Goal: Task Accomplishment & Management: Manage account settings

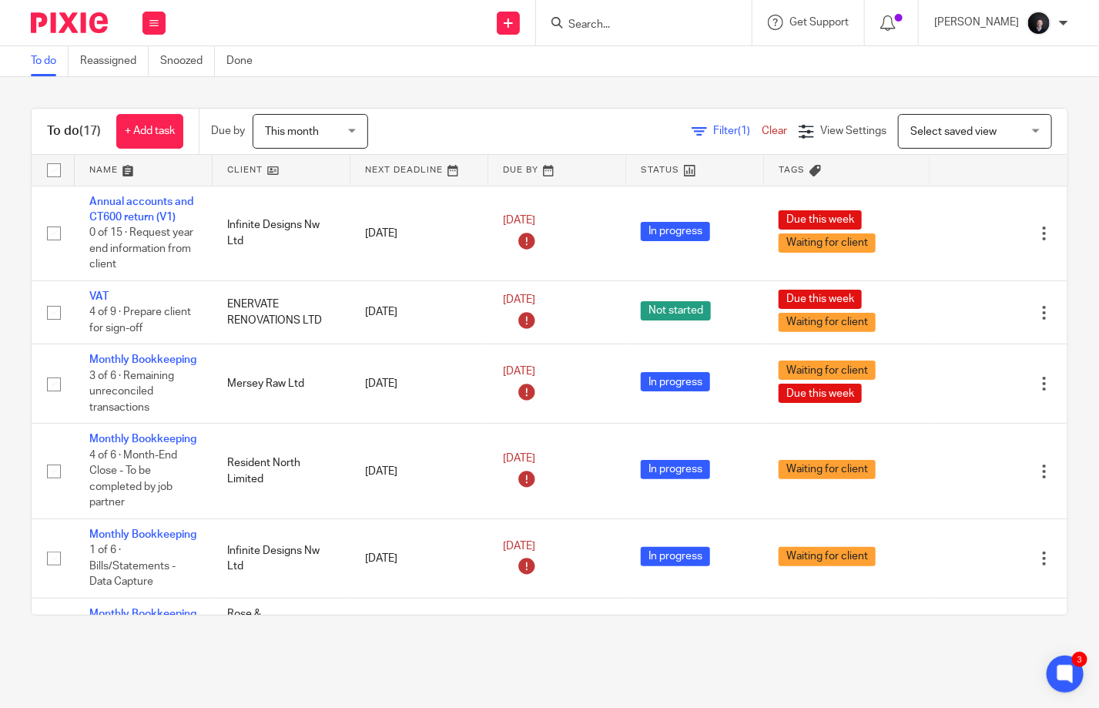
click at [119, 171] on link at bounding box center [143, 170] width 137 height 31
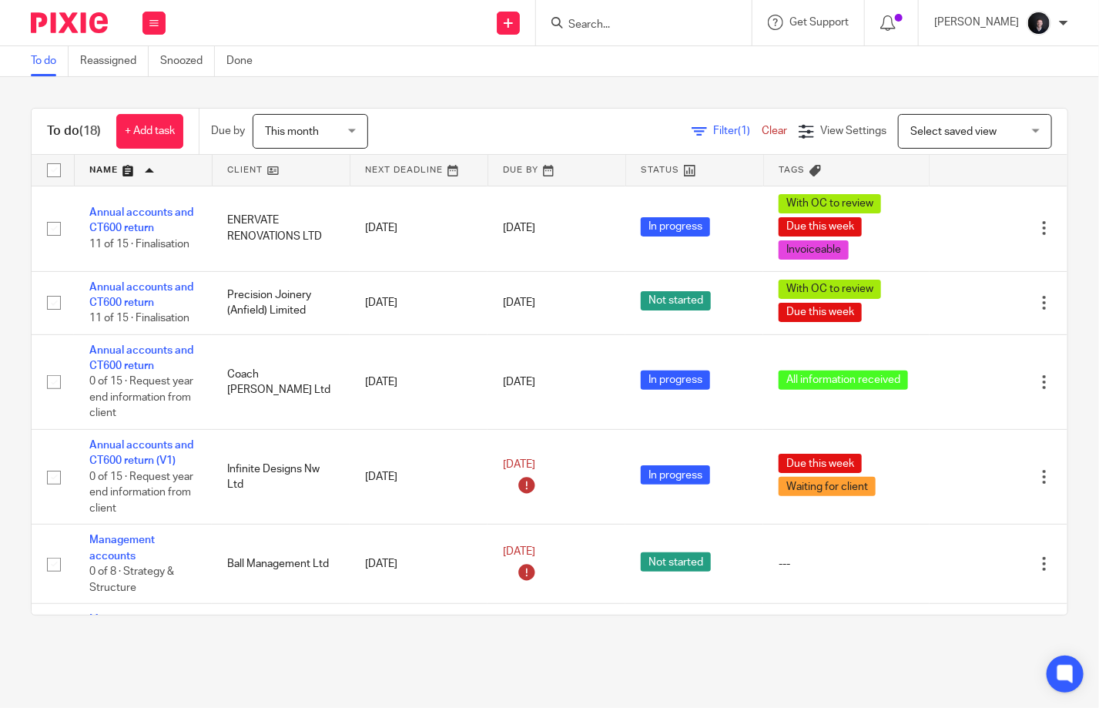
click at [116, 171] on link at bounding box center [143, 170] width 137 height 31
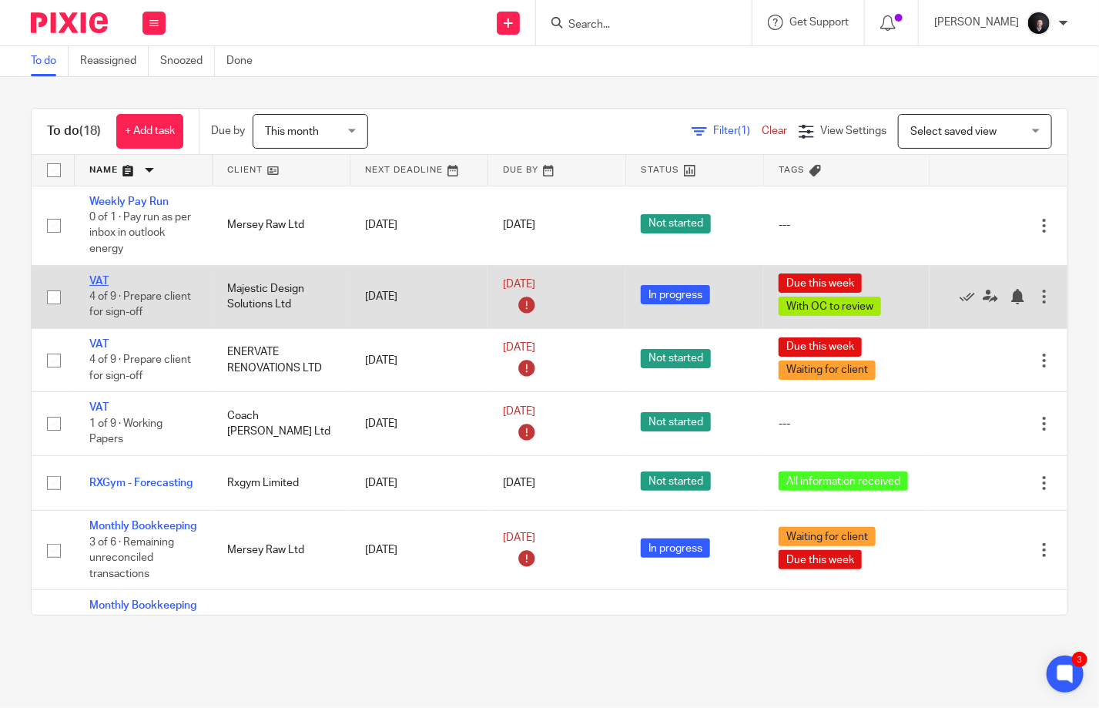
click at [100, 280] on link "VAT" at bounding box center [98, 281] width 19 height 11
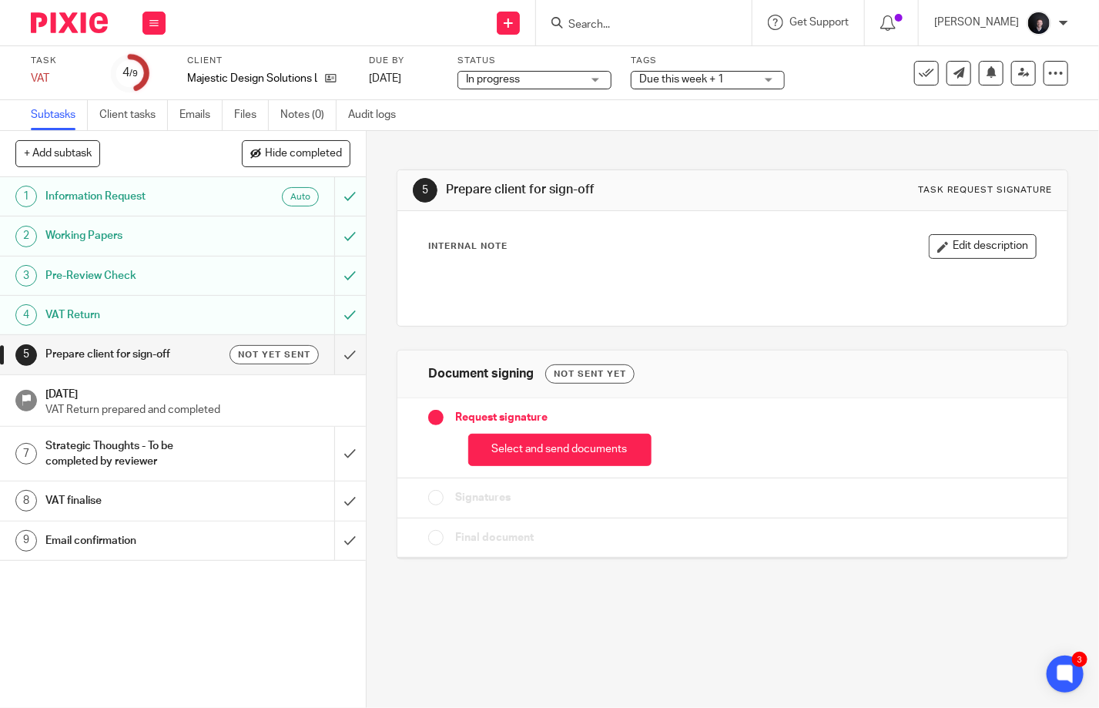
click at [712, 75] on span "Due this week + 1" at bounding box center [681, 79] width 85 height 11
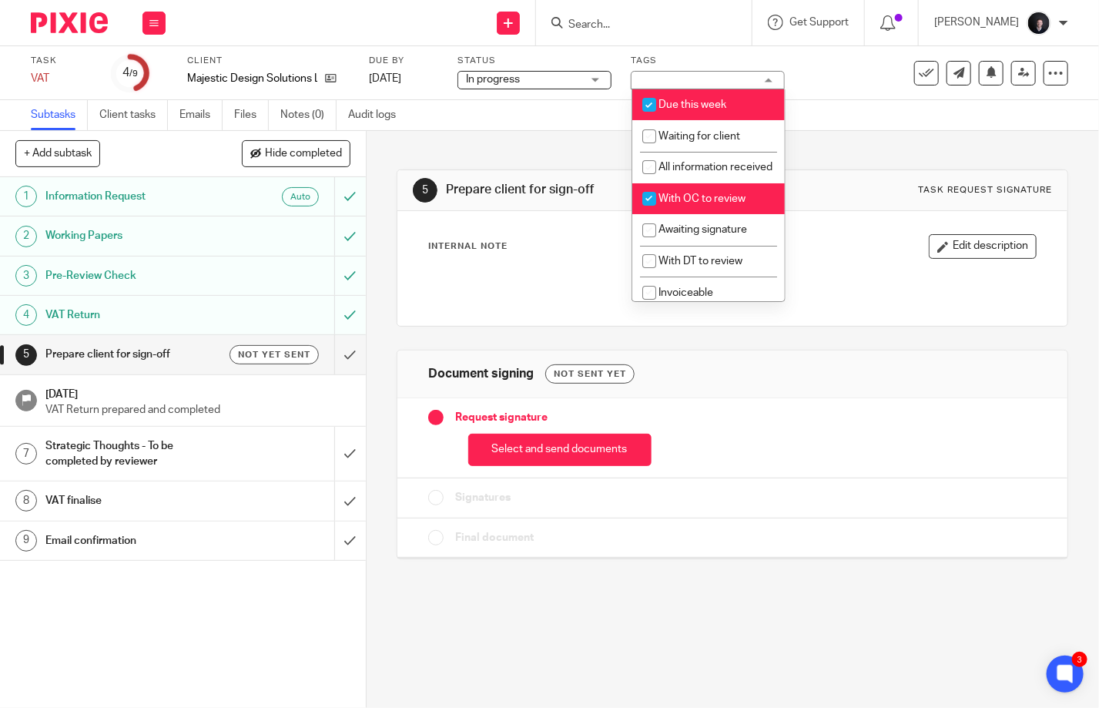
click at [713, 206] on li "With OC to review" at bounding box center [708, 199] width 153 height 32
checkbox input "false"
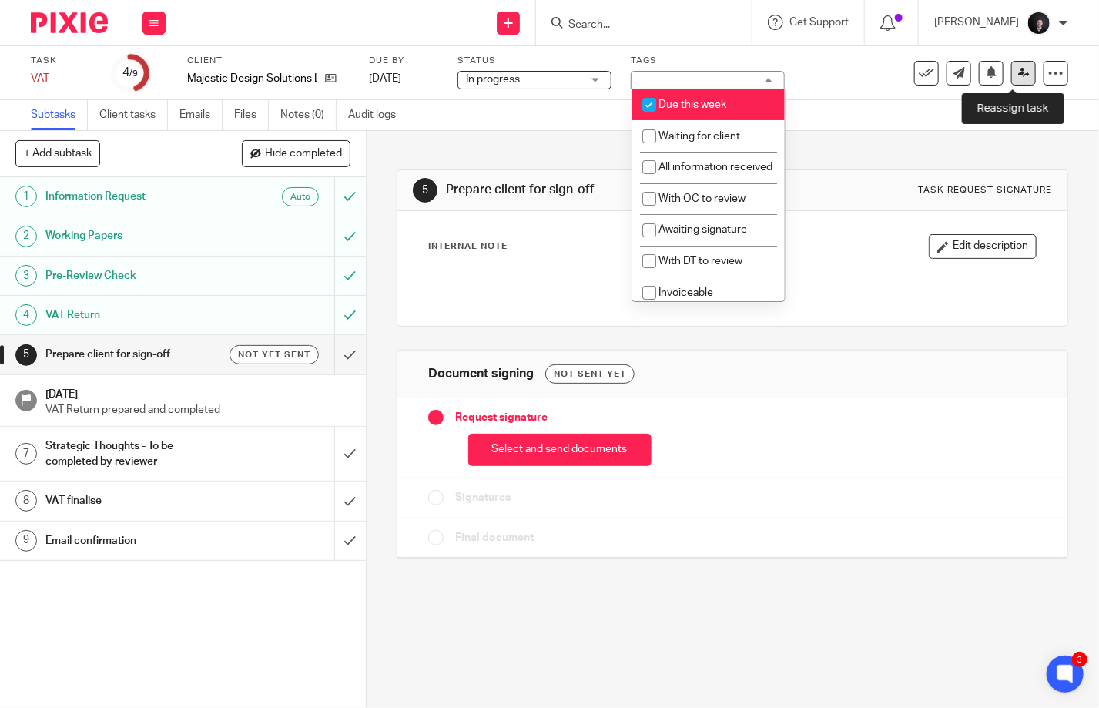
click at [1018, 69] on icon at bounding box center [1024, 73] width 12 height 12
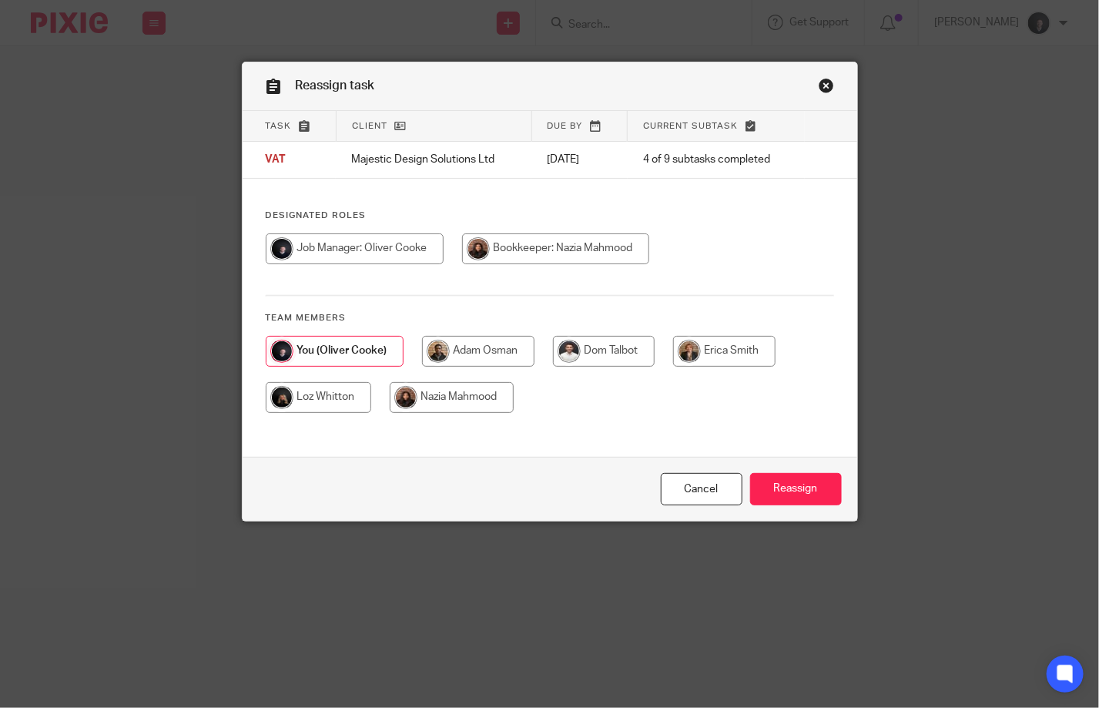
click at [445, 406] on input "radio" at bounding box center [452, 397] width 124 height 31
radio input "true"
click at [794, 484] on input "Reassign" at bounding box center [796, 489] width 92 height 33
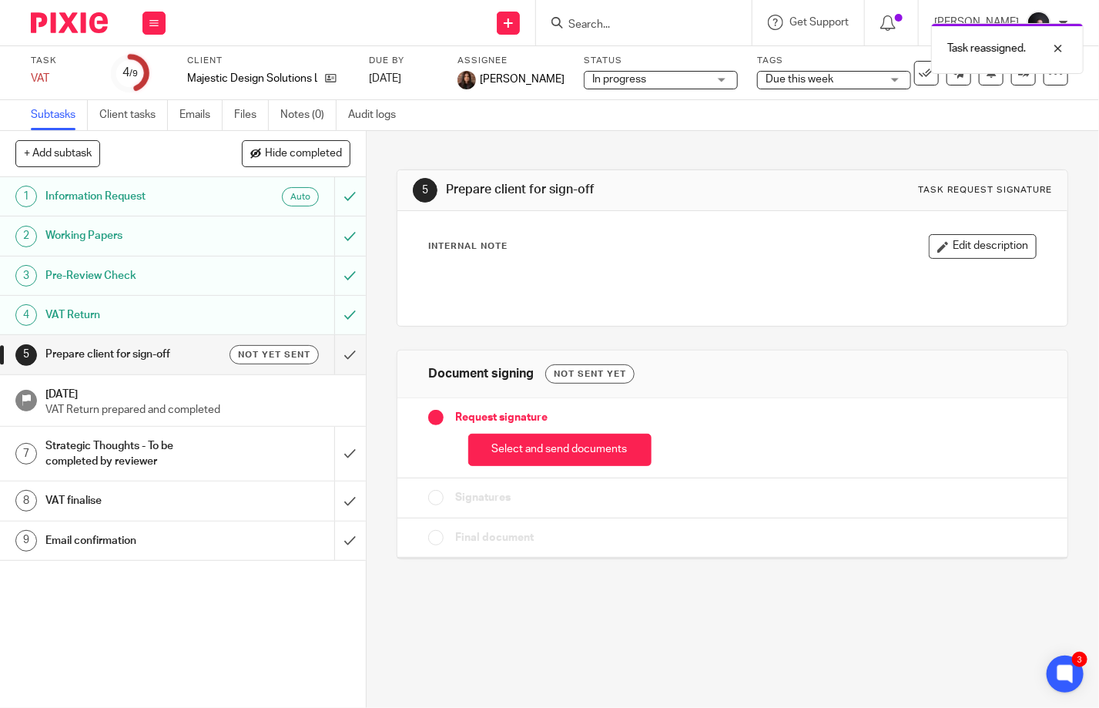
click at [86, 13] on img at bounding box center [69, 22] width 77 height 21
